Goal: Task Accomplishment & Management: Use online tool/utility

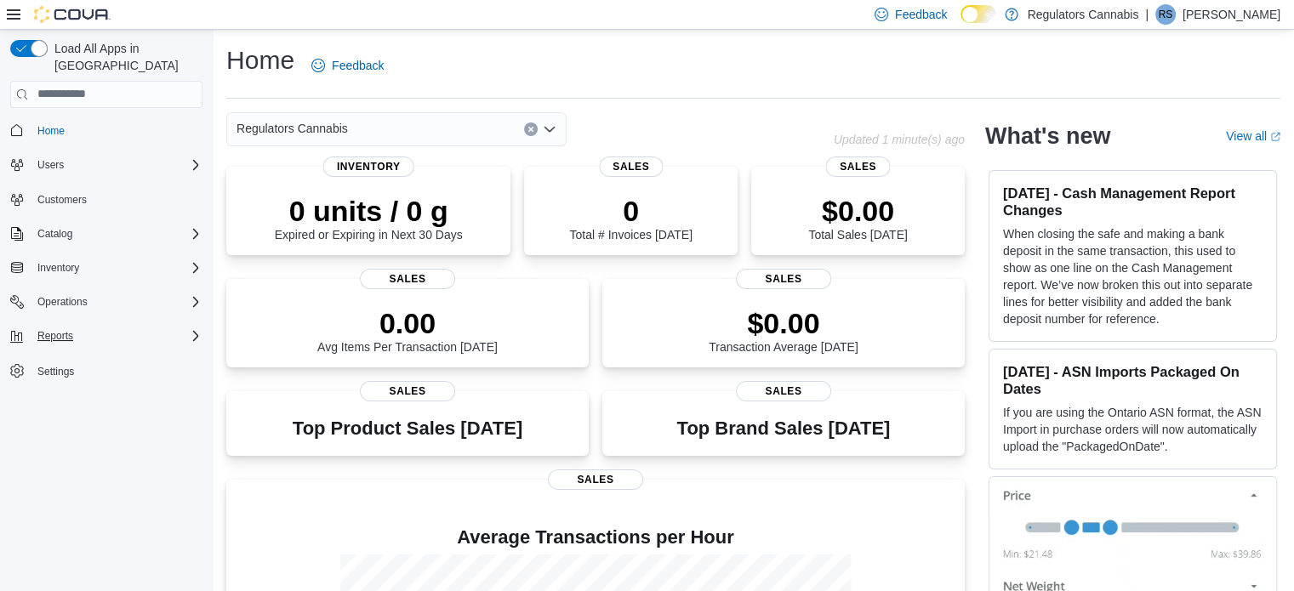
click at [197, 329] on icon "Complex example" at bounding box center [196, 336] width 14 height 14
click at [51, 377] on span "Reports" at bounding box center [49, 384] width 36 height 14
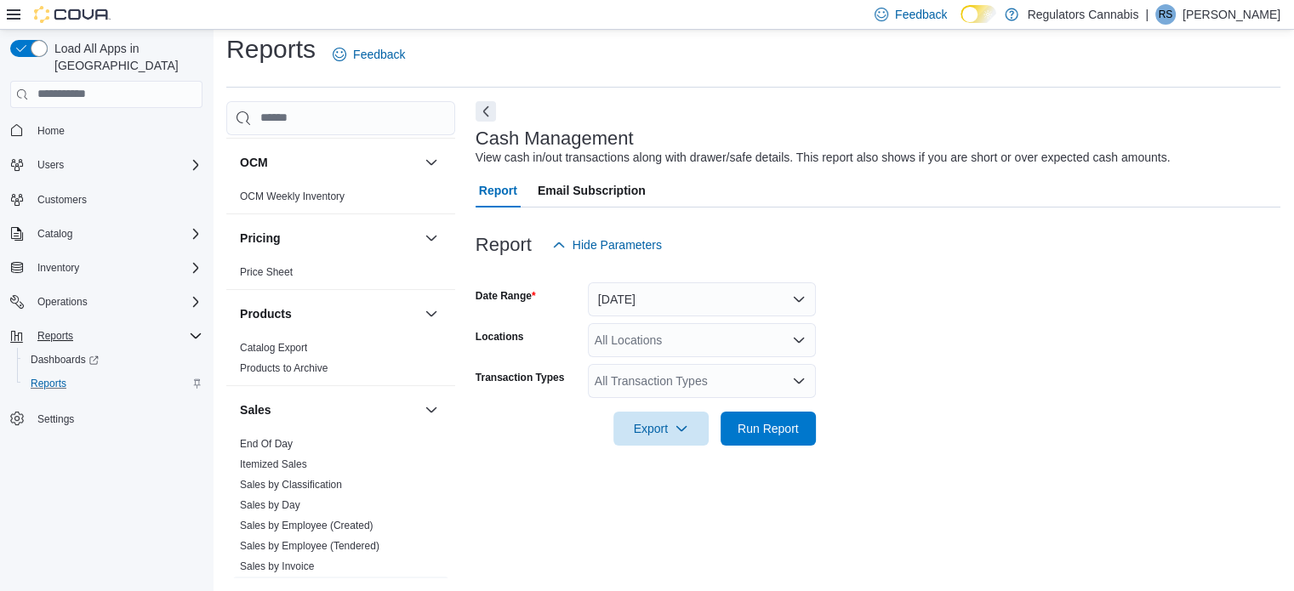
scroll to position [851, 0]
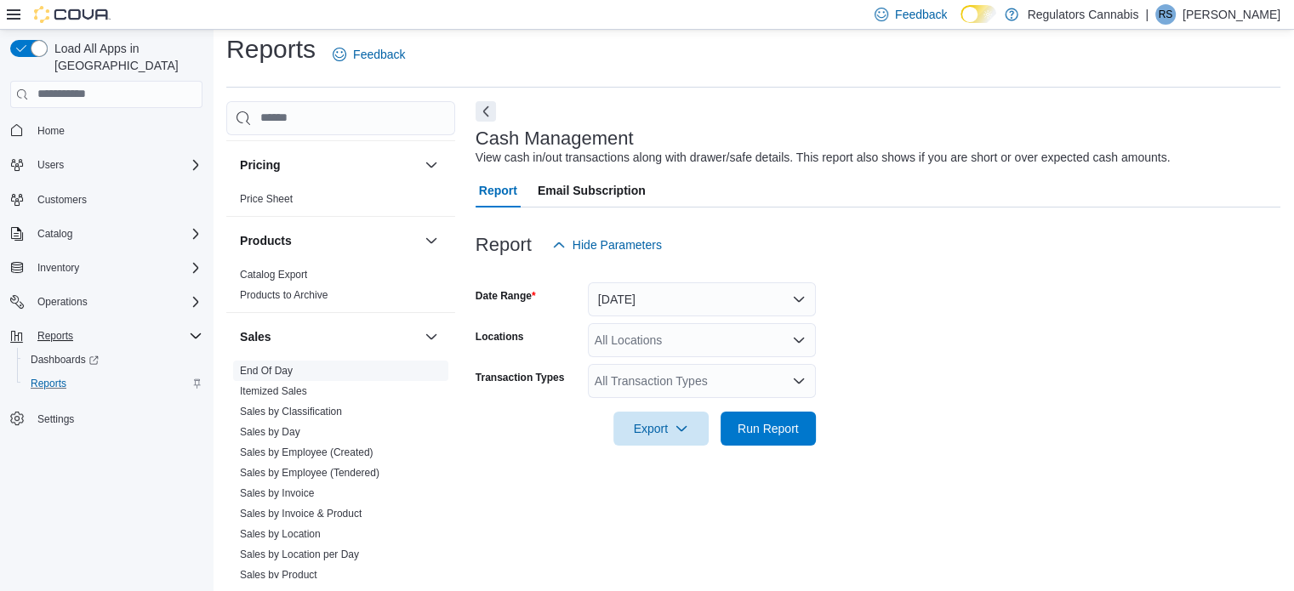
click at [278, 366] on link "End Of Day" at bounding box center [266, 371] width 53 height 12
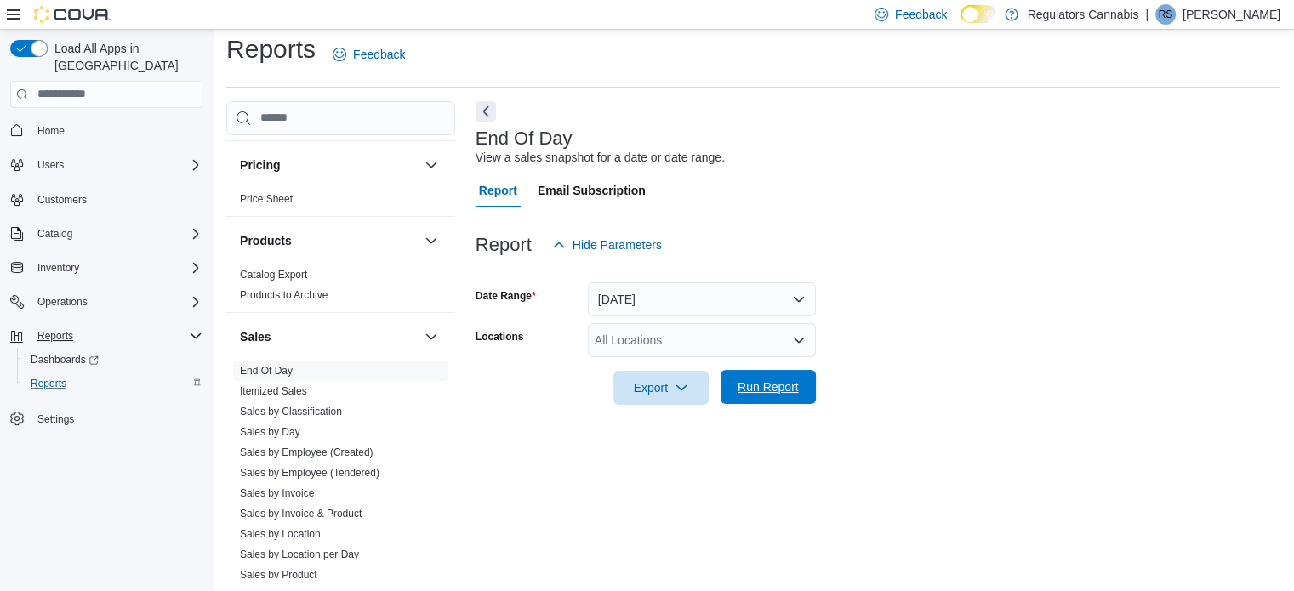
click at [759, 384] on span "Run Report" at bounding box center [768, 387] width 61 height 17
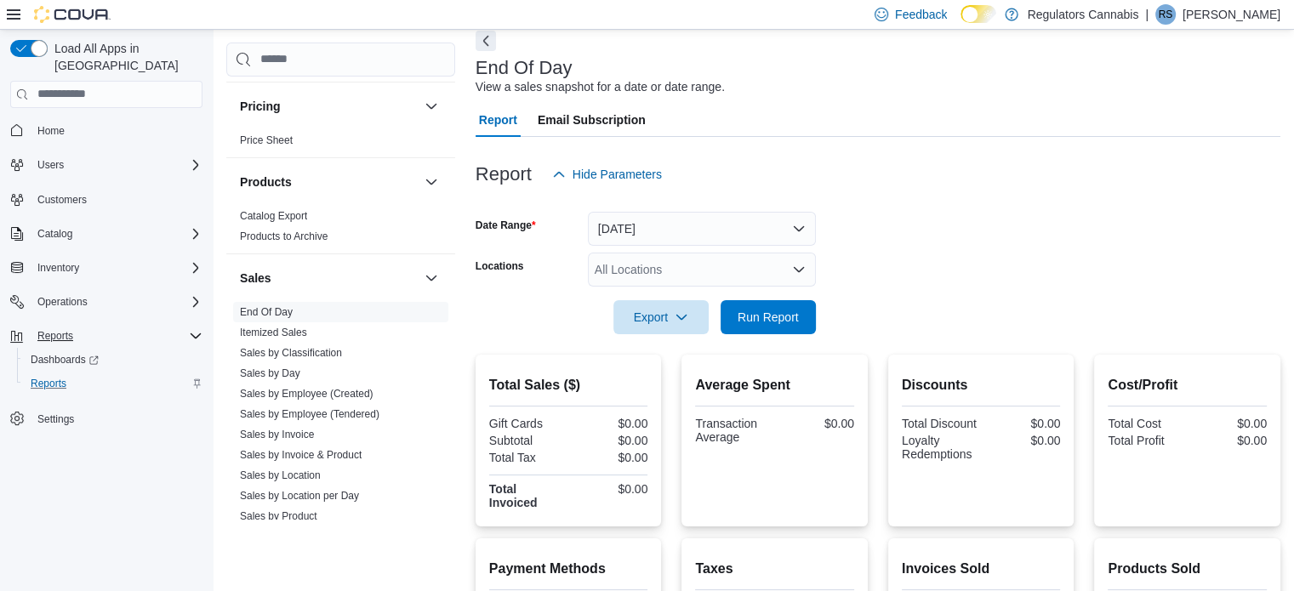
scroll to position [325, 0]
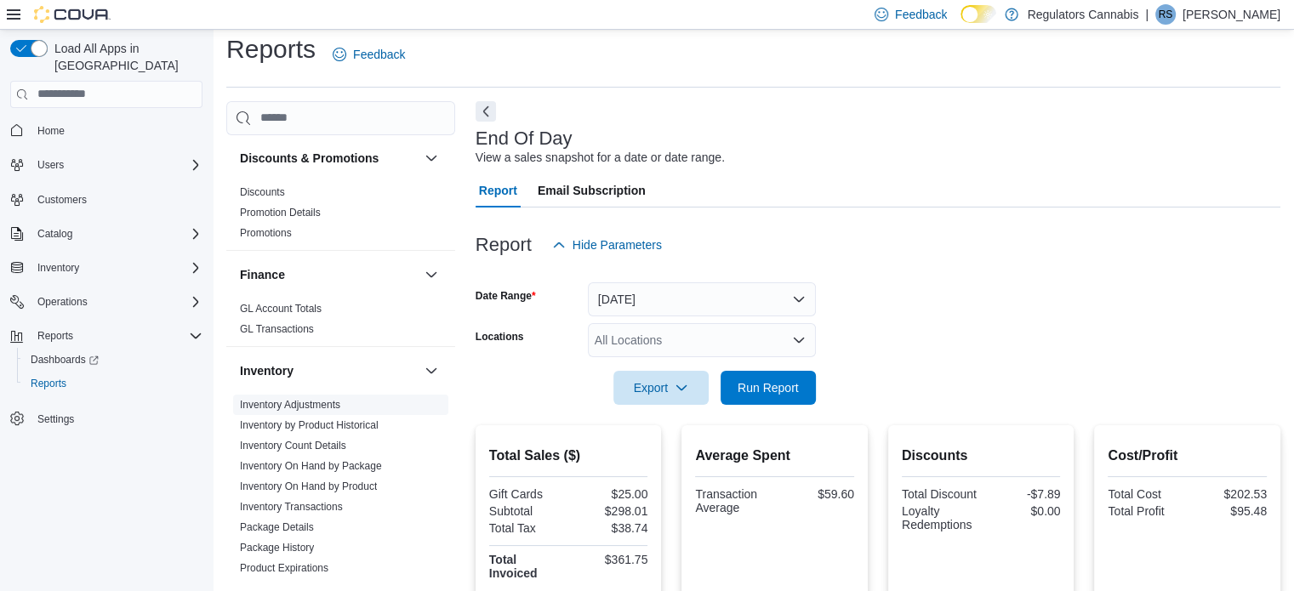
scroll to position [255, 0]
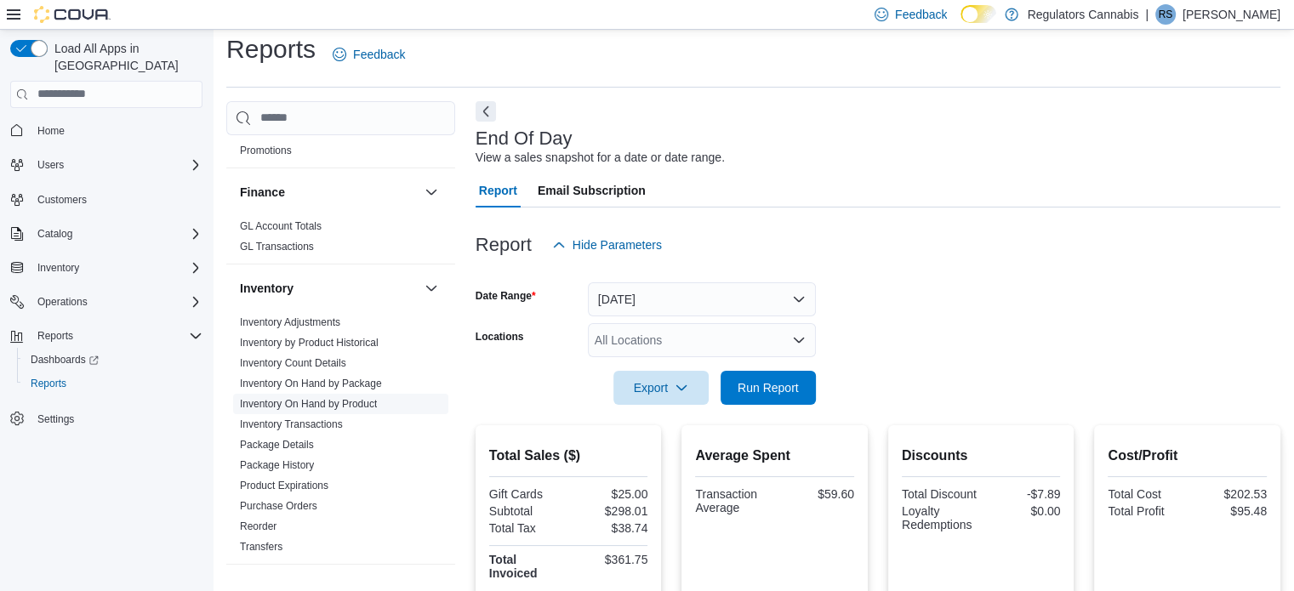
click at [314, 402] on link "Inventory On Hand by Product" at bounding box center [308, 404] width 137 height 12
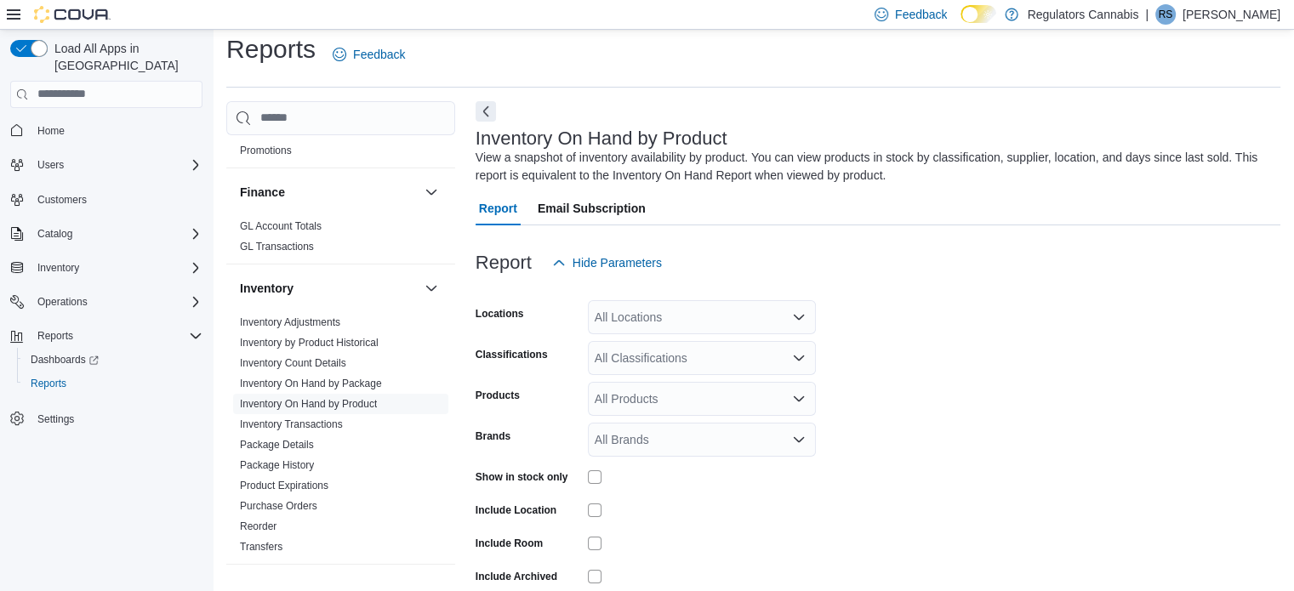
scroll to position [57, 0]
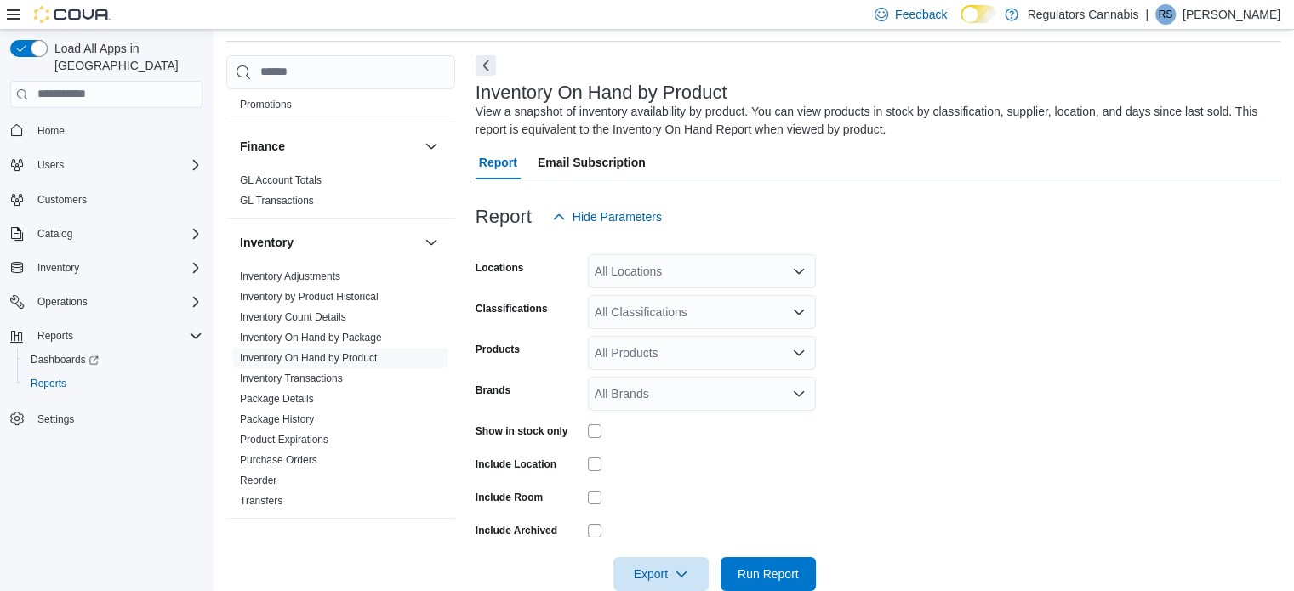
click at [677, 272] on div "All Locations" at bounding box center [702, 271] width 228 height 34
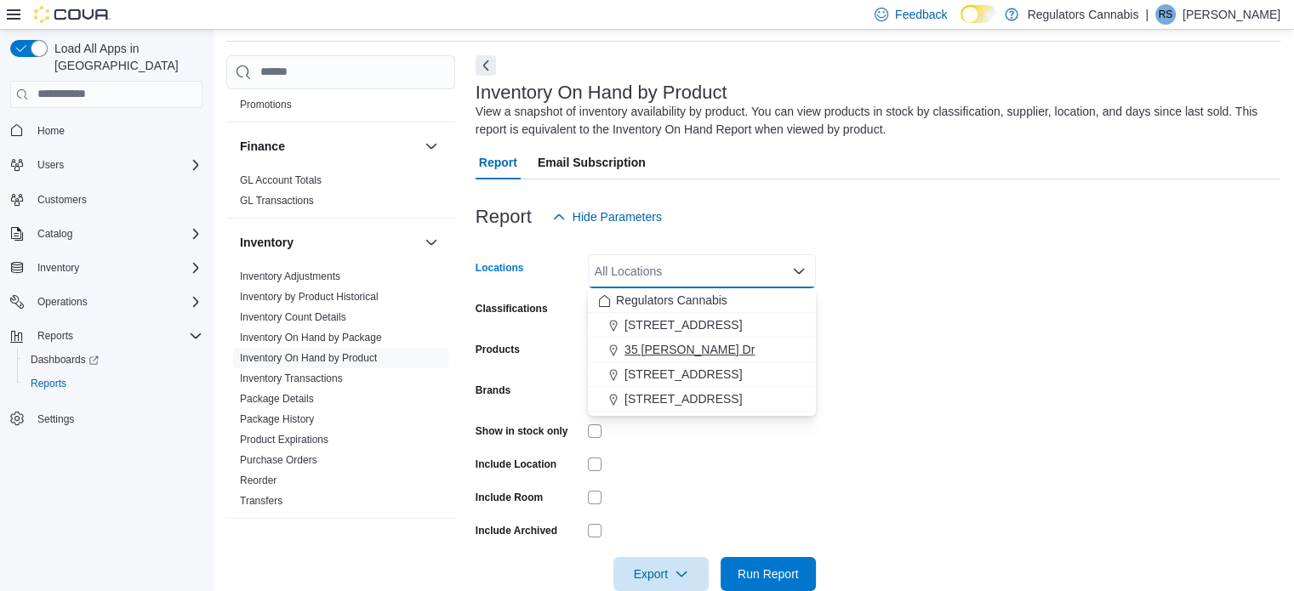
click at [676, 346] on span "35 [PERSON_NAME] Dr" at bounding box center [690, 349] width 130 height 17
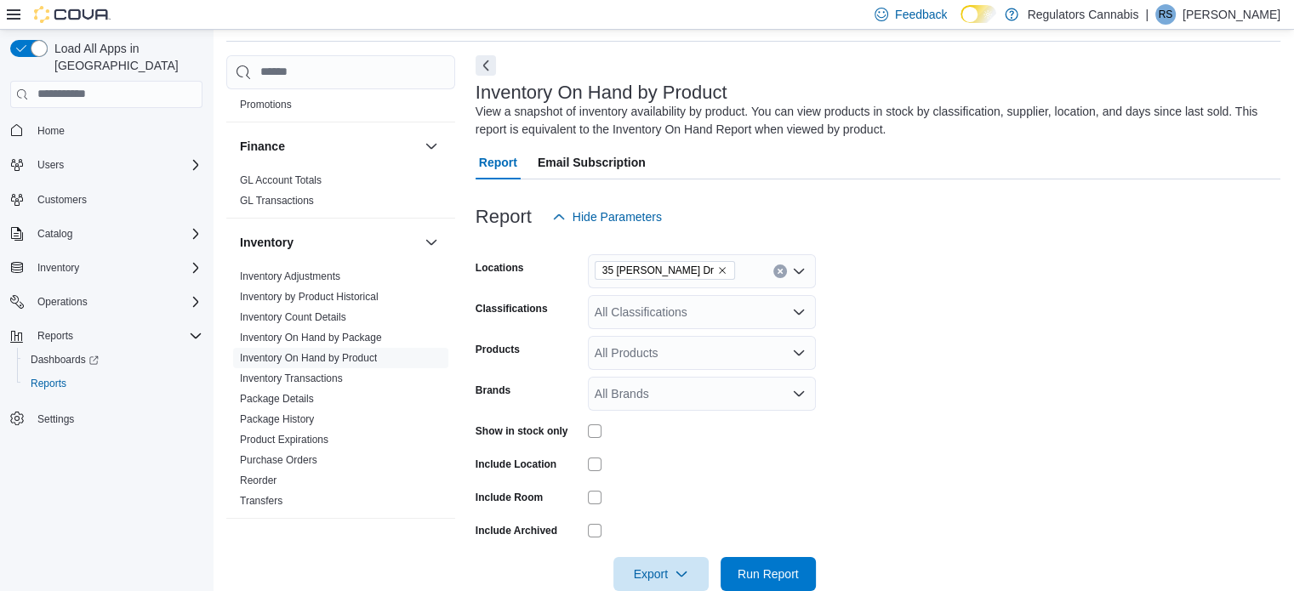
click at [1018, 328] on form "Locations [STREET_ADDRESS][PERSON_NAME] Classifications All Classifications Pro…" at bounding box center [878, 412] width 805 height 357
click at [743, 305] on div "All Classifications" at bounding box center [702, 312] width 228 height 34
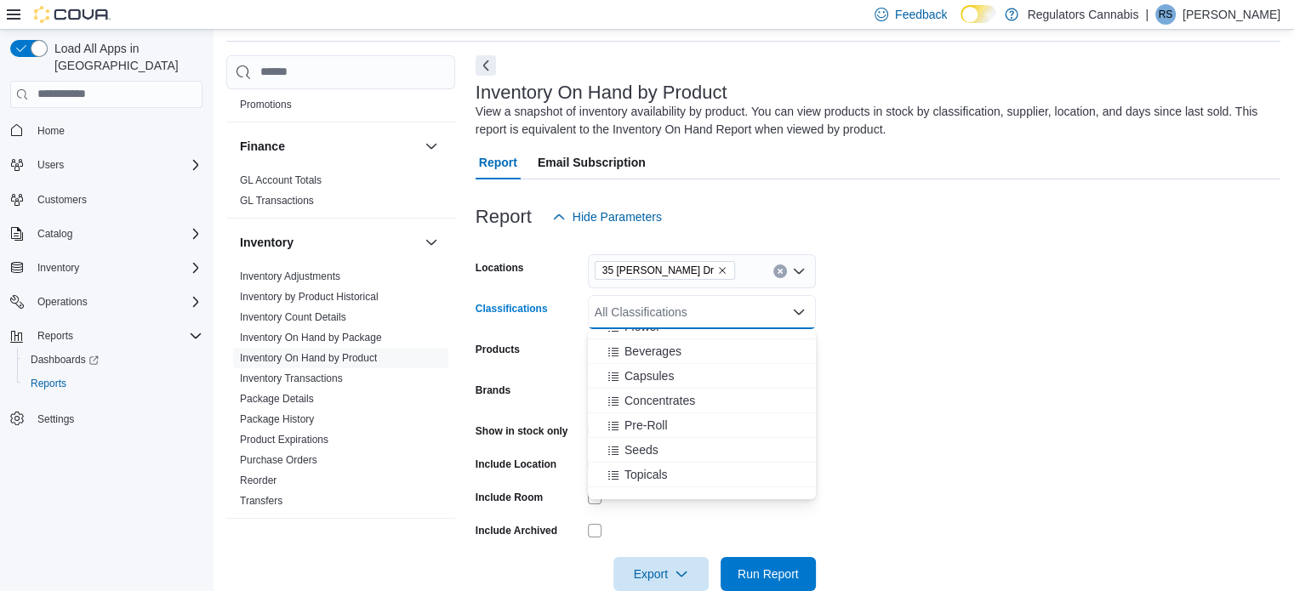
scroll to position [0, 0]
click at [667, 391] on span "Beverages" at bounding box center [653, 390] width 57 height 17
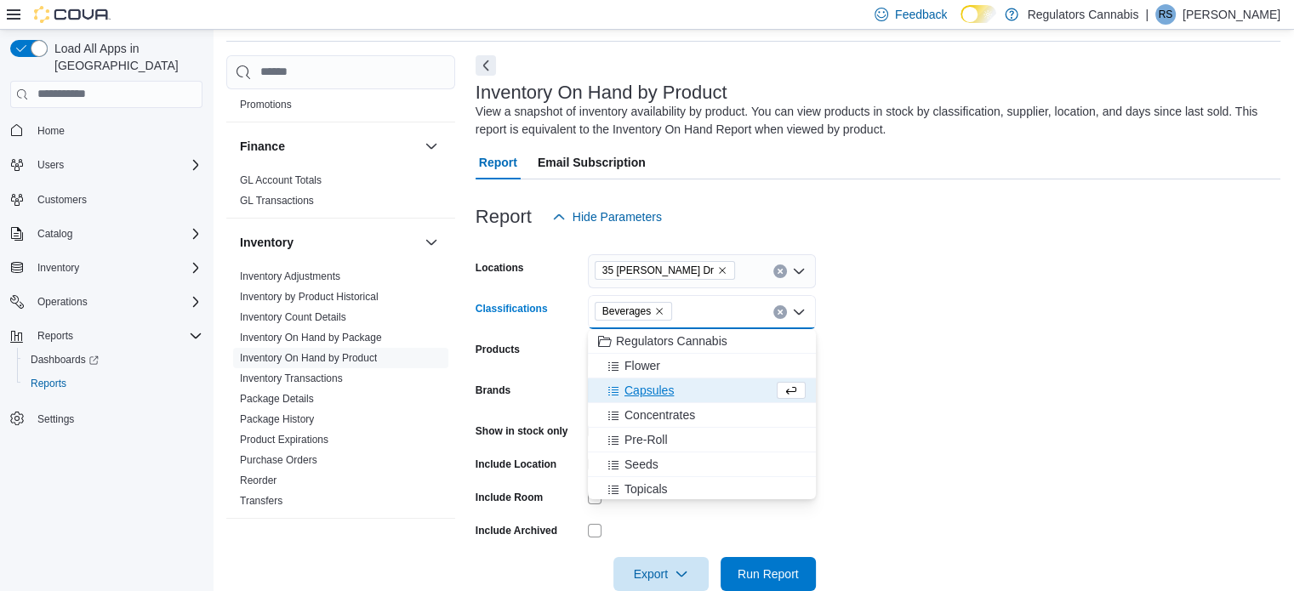
click at [1151, 362] on form "Locations [STREET_ADDRESS][PERSON_NAME] Classifications Beverages Combo box. Se…" at bounding box center [878, 412] width 805 height 357
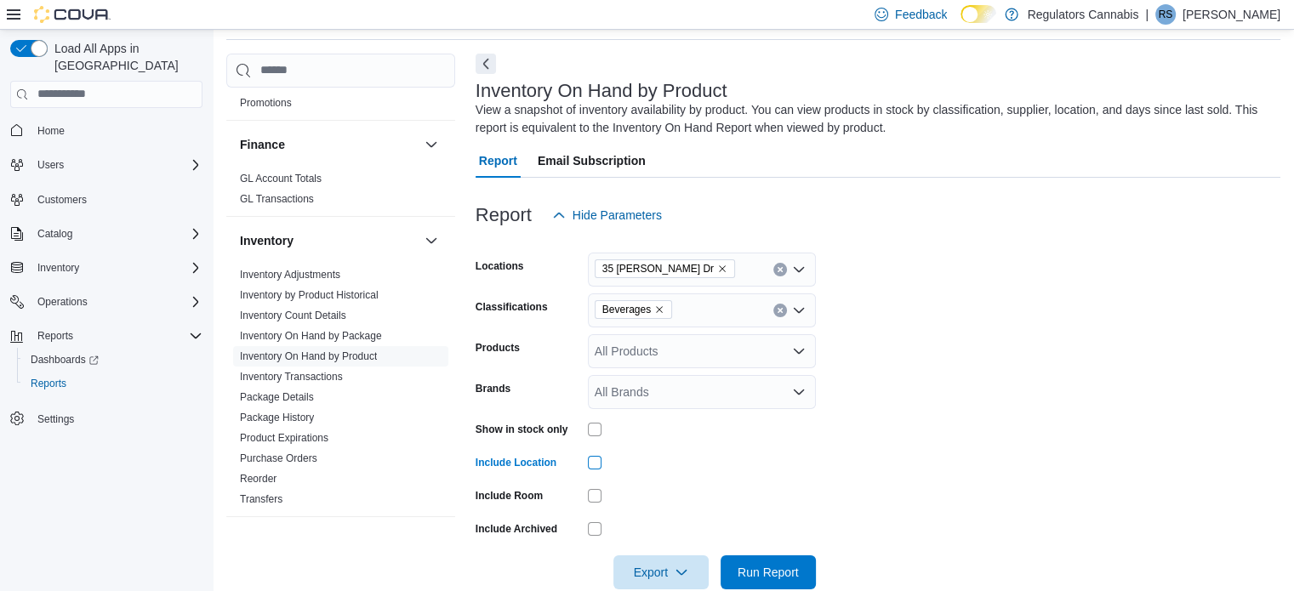
scroll to position [90, 0]
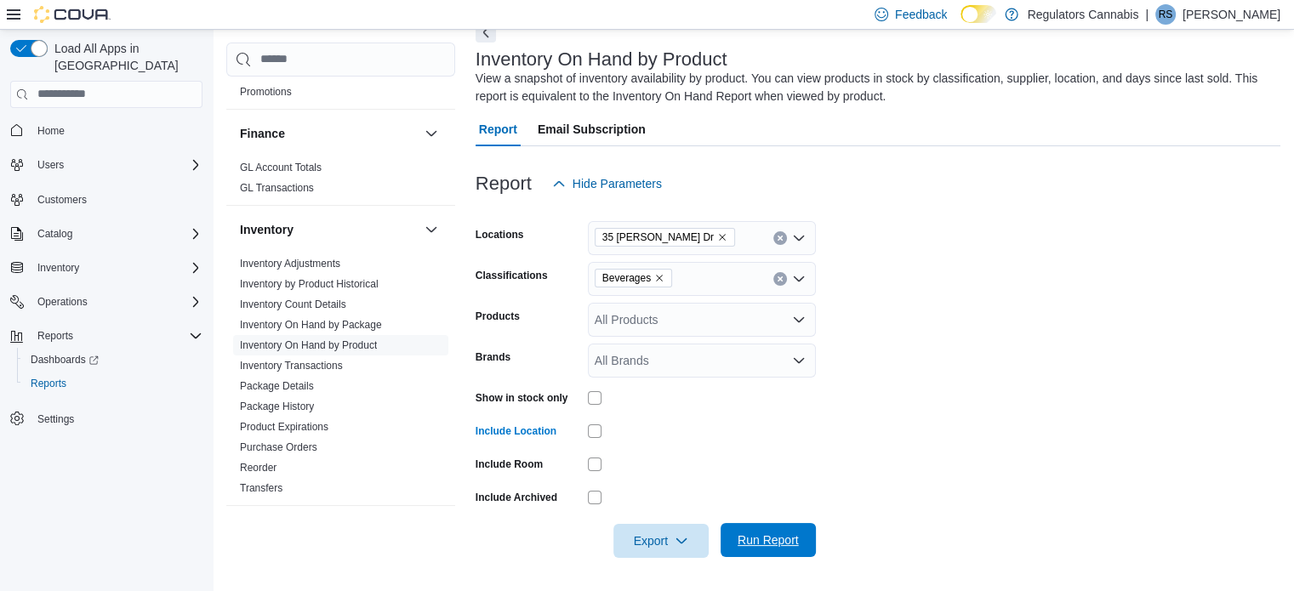
click at [776, 541] on span "Run Report" at bounding box center [768, 540] width 61 height 17
click at [675, 534] on icon "button" at bounding box center [682, 541] width 14 height 14
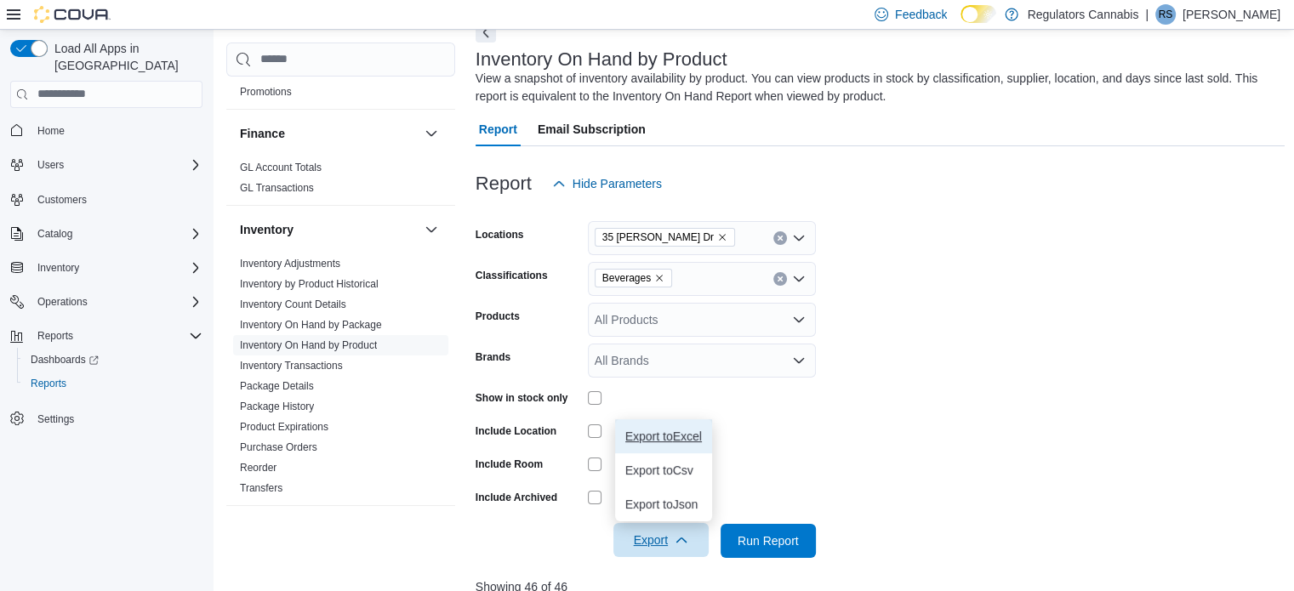
click at [687, 437] on span "Export to Excel" at bounding box center [663, 437] width 77 height 14
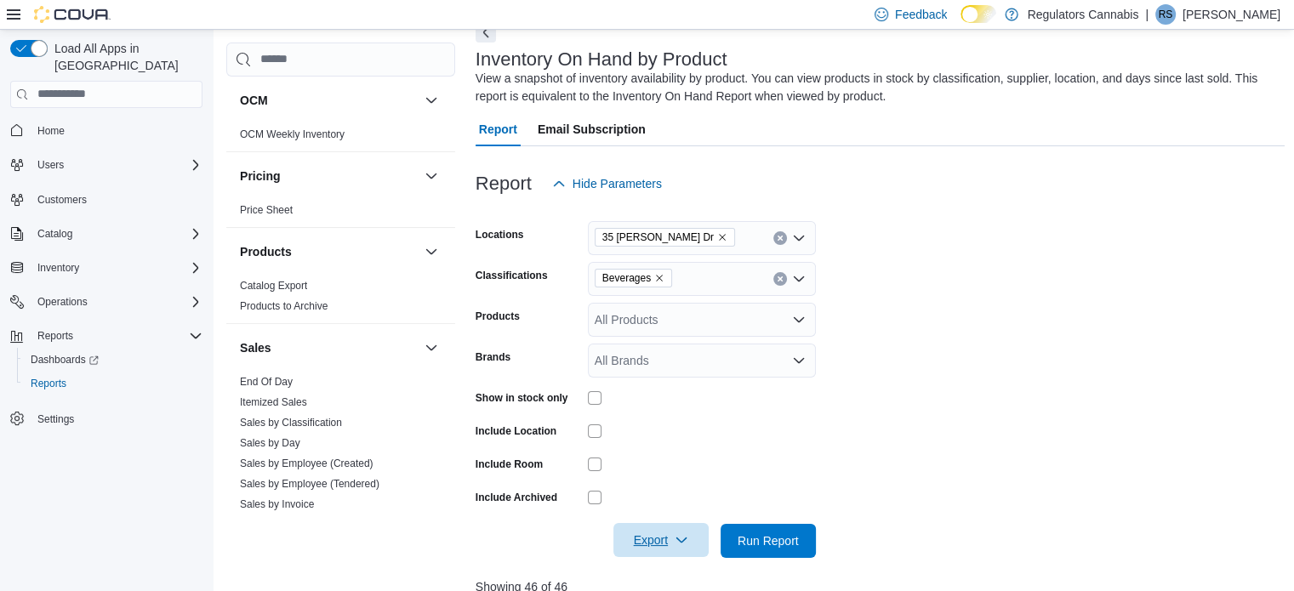
scroll to position [936, 0]
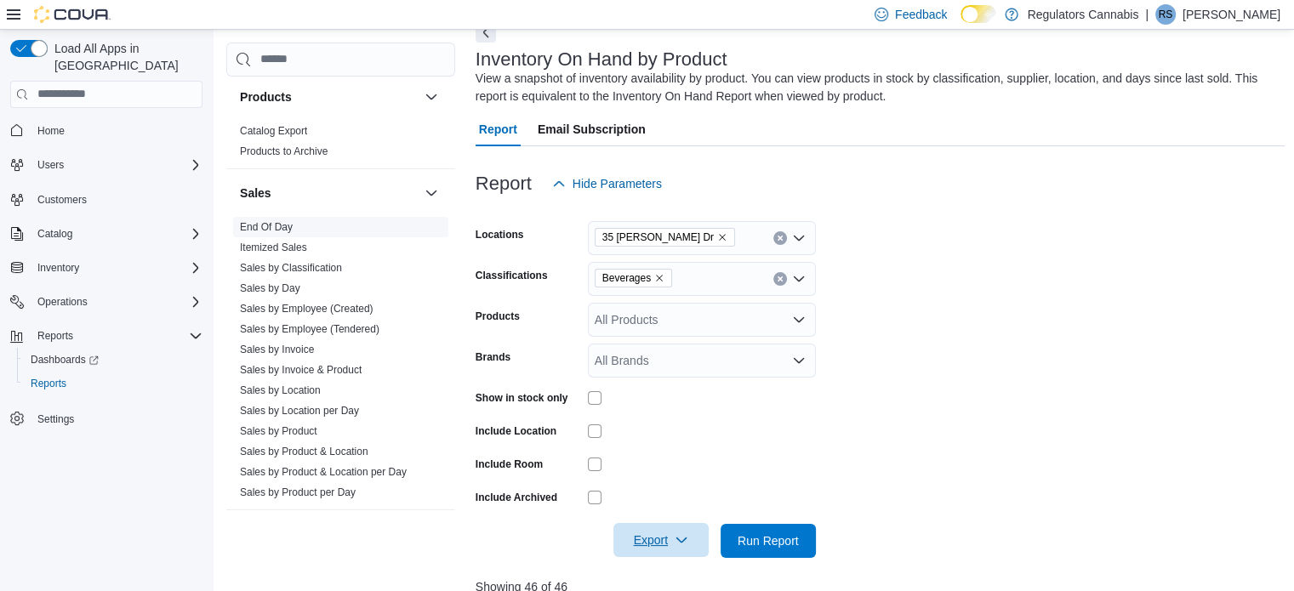
click at [272, 221] on link "End Of Day" at bounding box center [266, 227] width 53 height 12
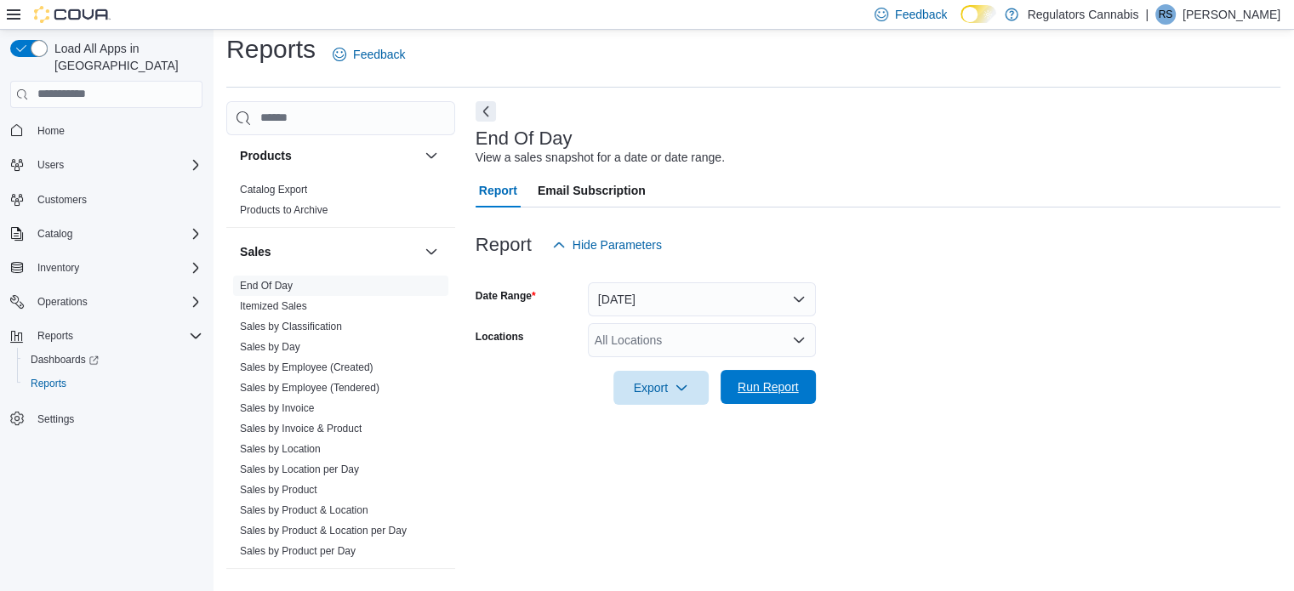
click at [759, 380] on span "Run Report" at bounding box center [768, 387] width 61 height 17
